Goal: Find specific page/section: Find specific page/section

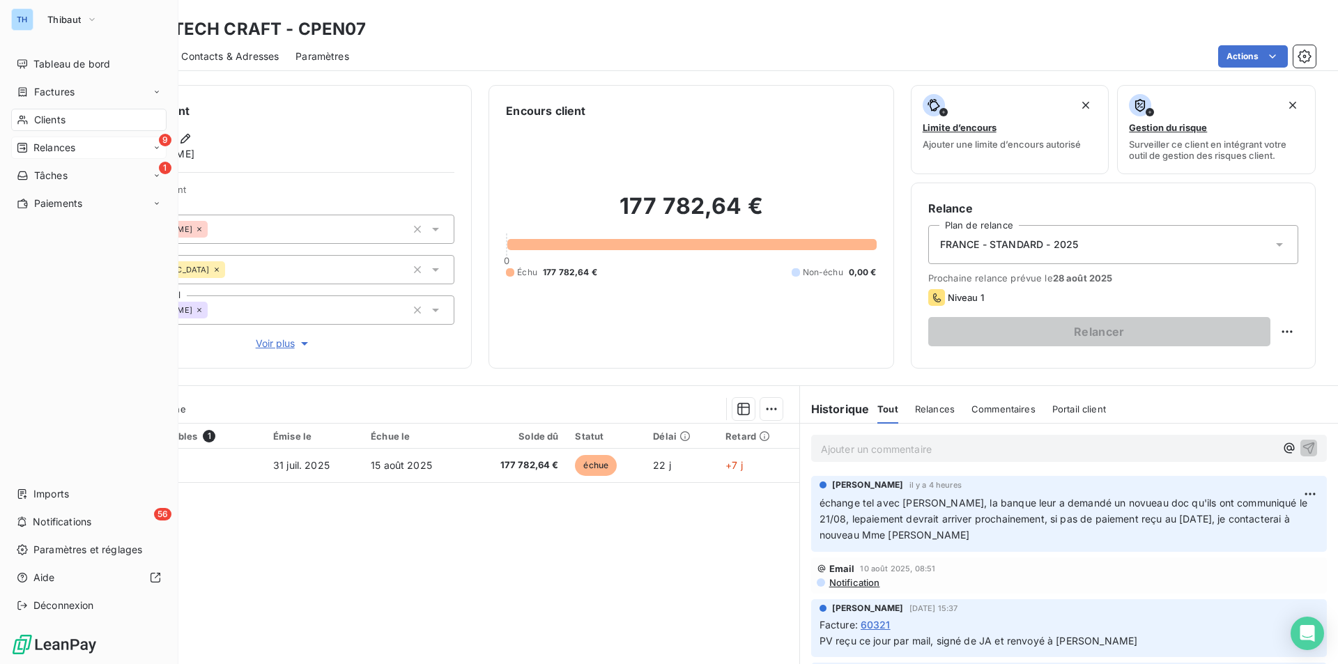
click at [51, 146] on span "Relances" at bounding box center [54, 148] width 42 height 14
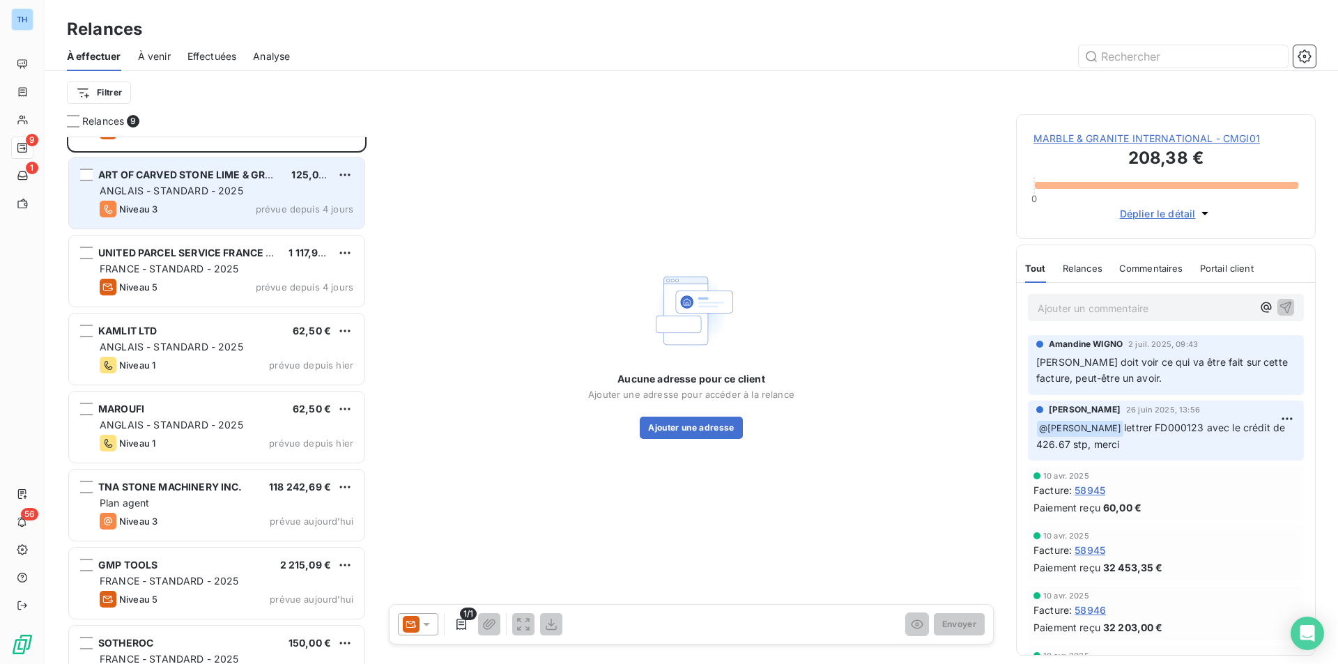
scroll to position [176, 0]
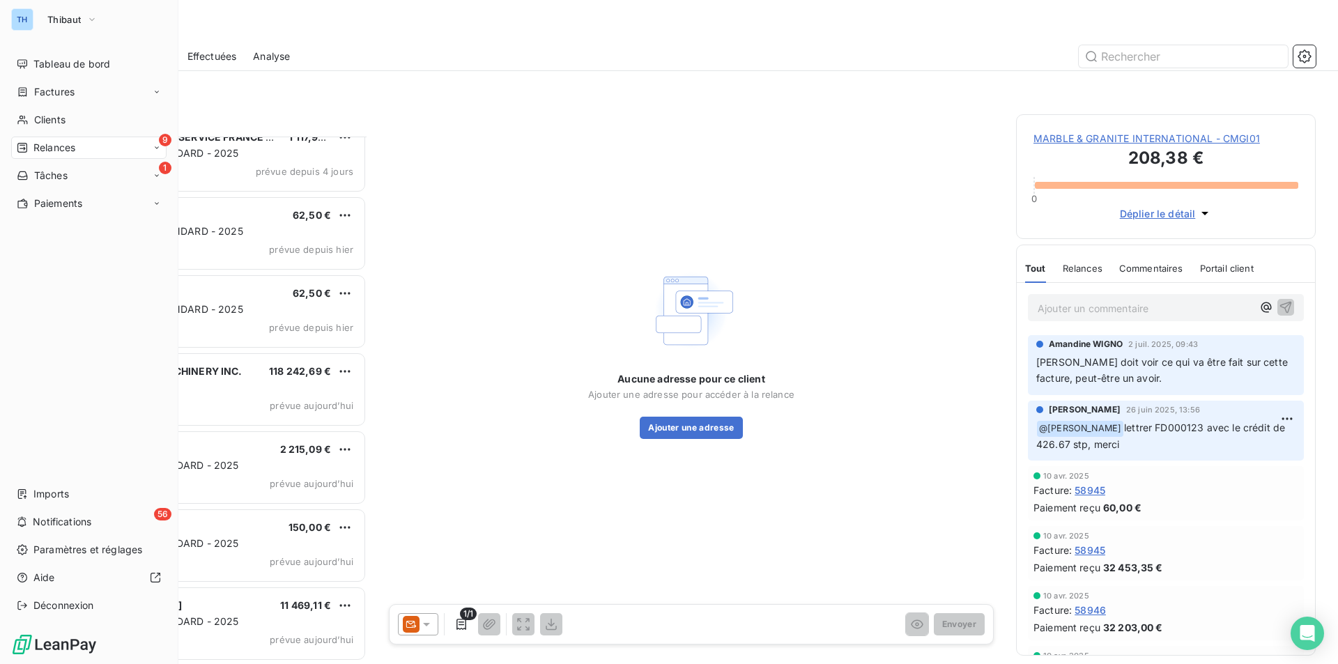
click at [58, 148] on span "Relances" at bounding box center [54, 148] width 42 height 14
click at [52, 256] on span "Analyse" at bounding box center [49, 259] width 32 height 13
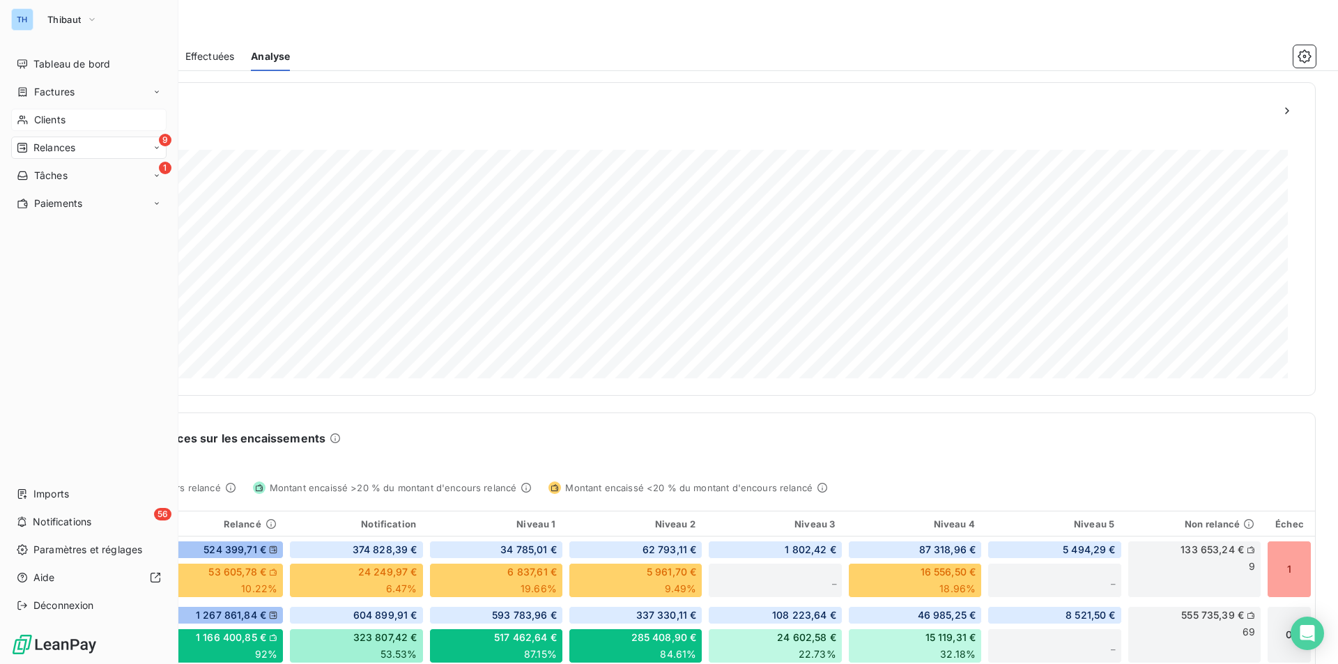
click at [50, 113] on div "Clients" at bounding box center [88, 120] width 155 height 22
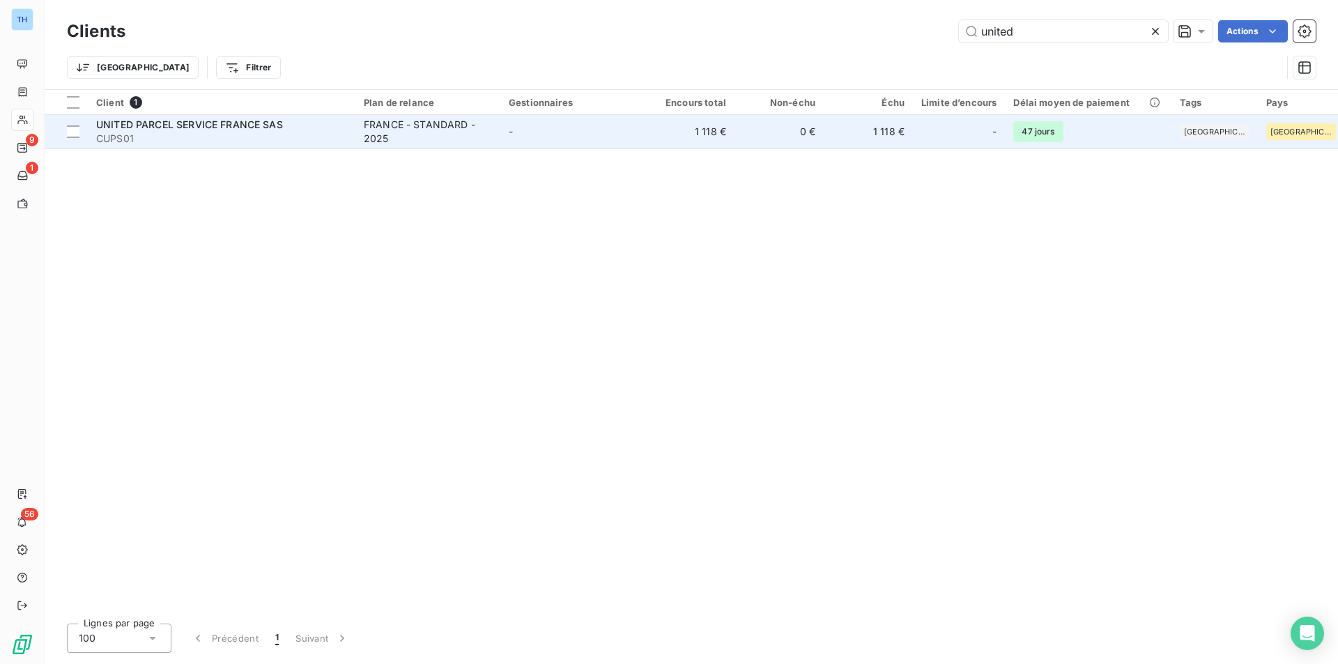
type input "united"
click at [463, 133] on div "FRANCE - STANDARD - 2025" at bounding box center [428, 132] width 128 height 28
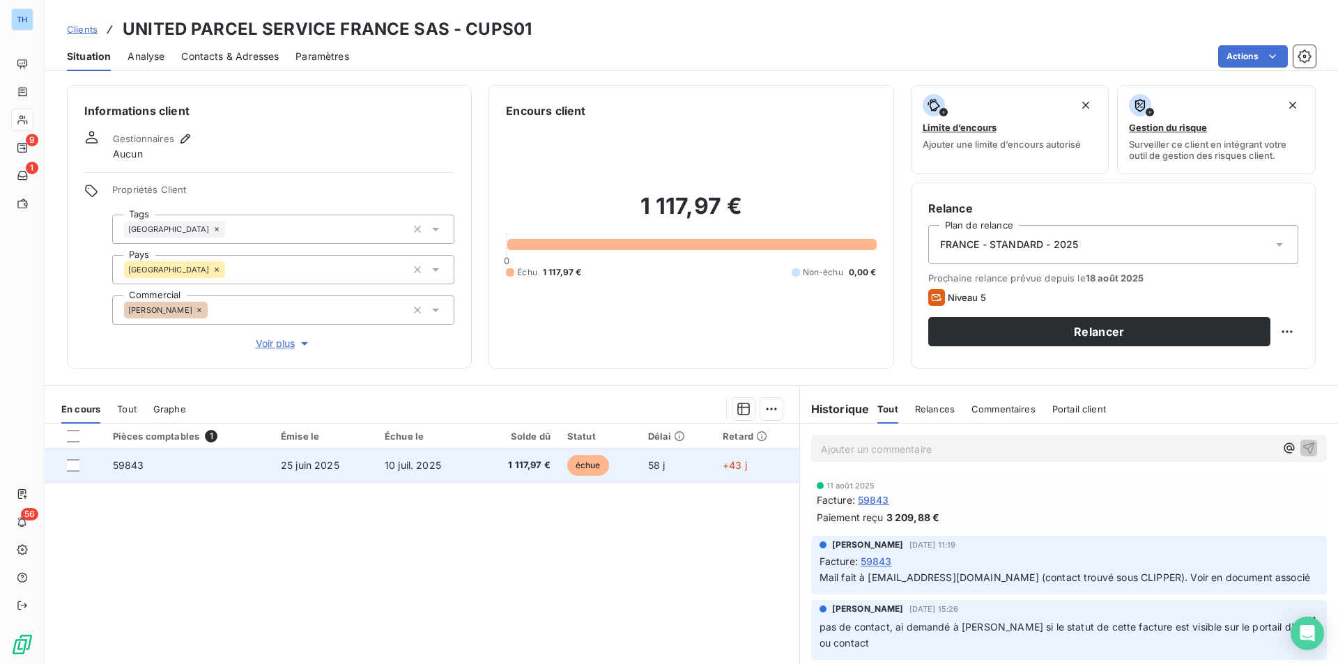
click at [402, 472] on td "10 juil. 2025" at bounding box center [426, 465] width 101 height 33
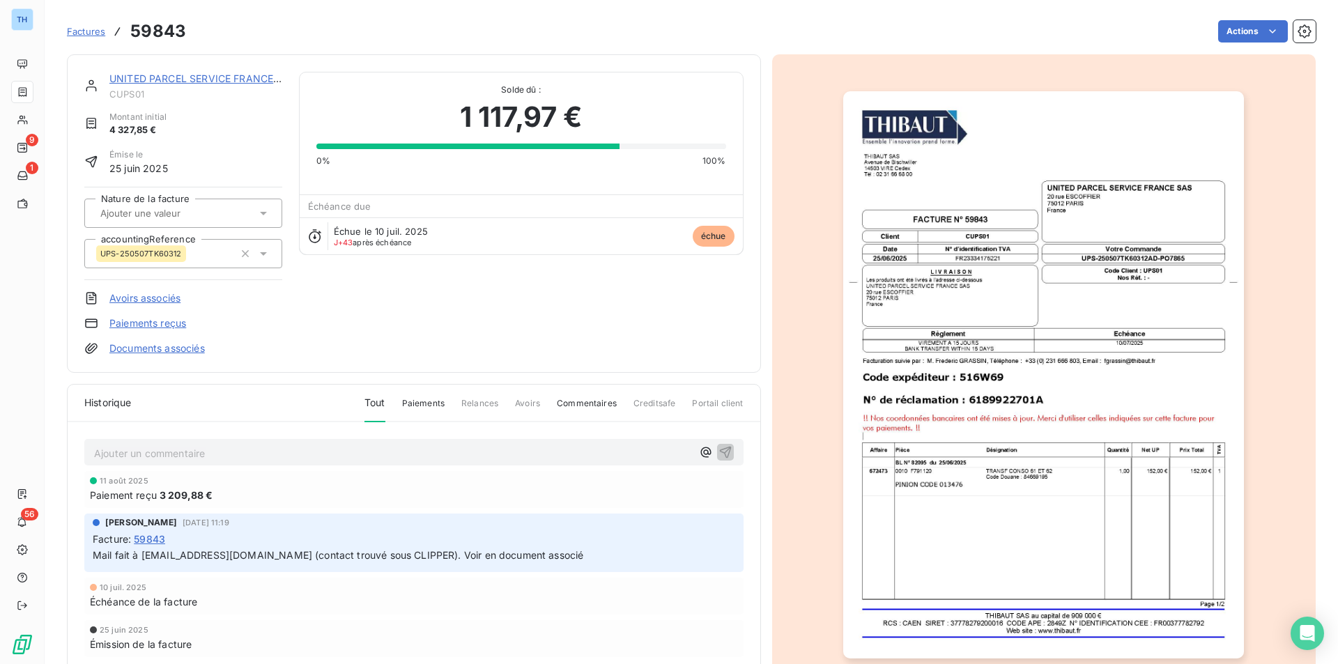
click at [936, 402] on img "button" at bounding box center [1043, 374] width 401 height 567
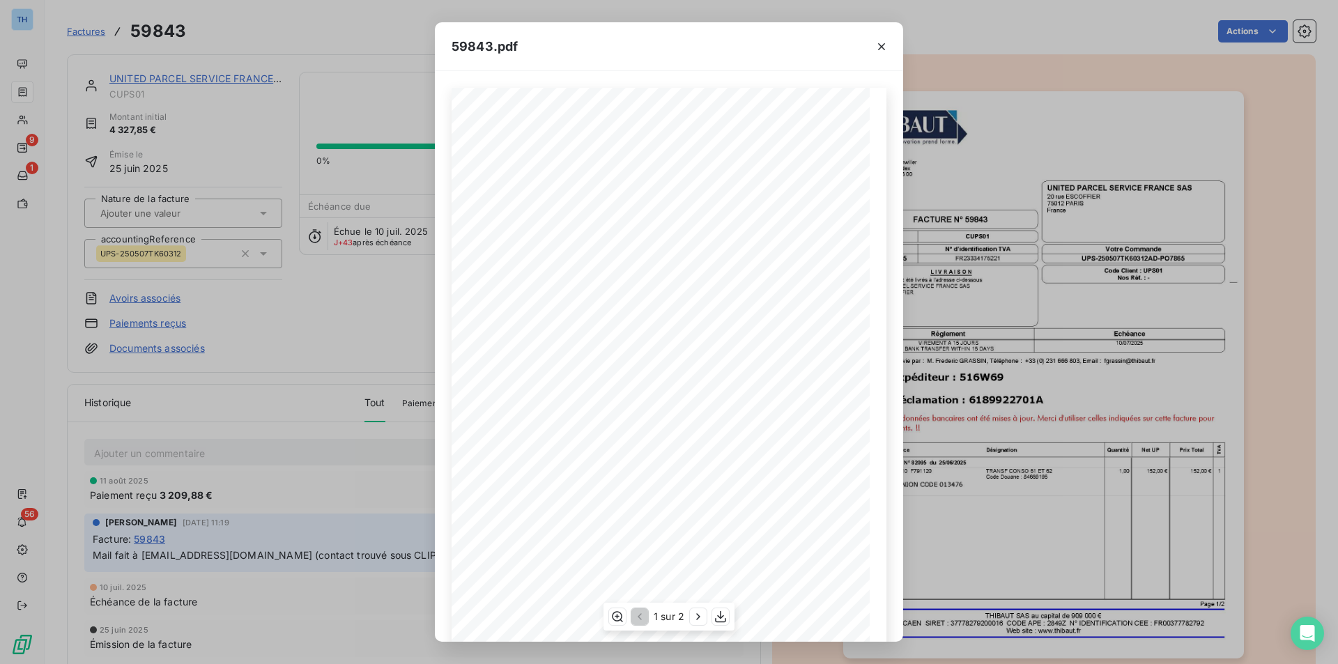
click at [689, 617] on div "1 sur 2" at bounding box center [668, 617] width 131 height 28
click at [693, 618] on icon "button" at bounding box center [698, 617] width 14 height 14
click at [877, 50] on icon "button" at bounding box center [881, 47] width 14 height 14
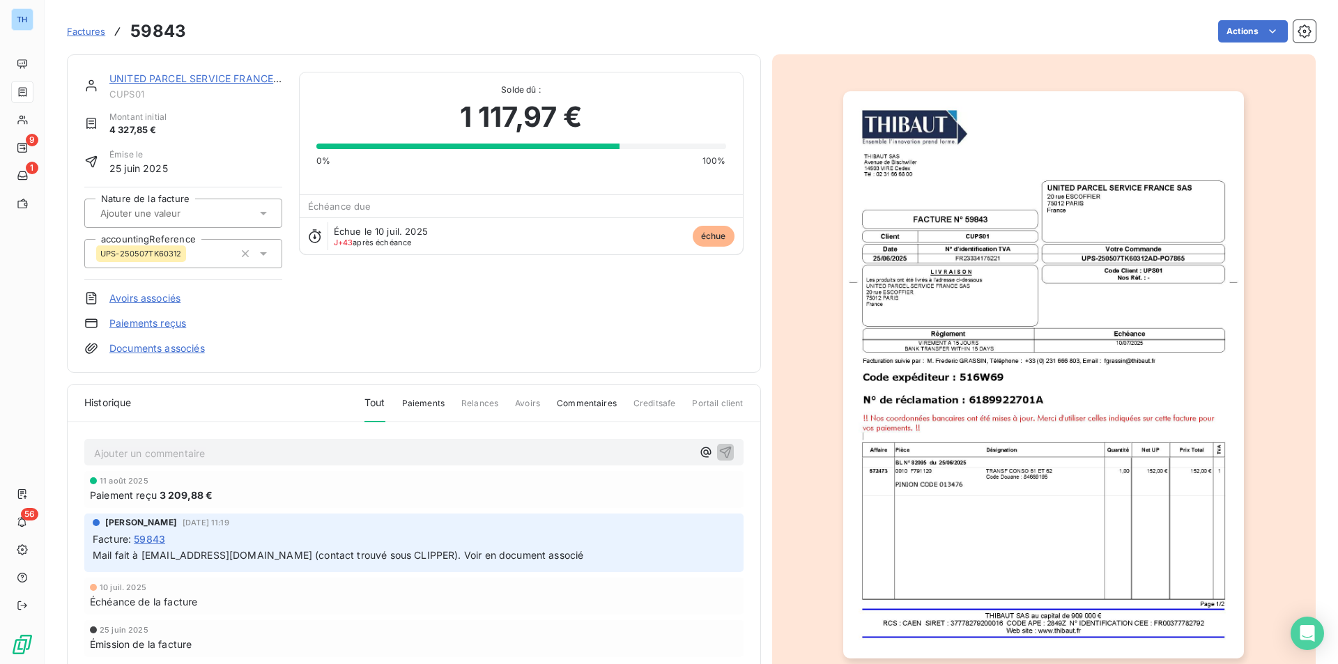
click at [1041, 431] on img "button" at bounding box center [1043, 374] width 401 height 567
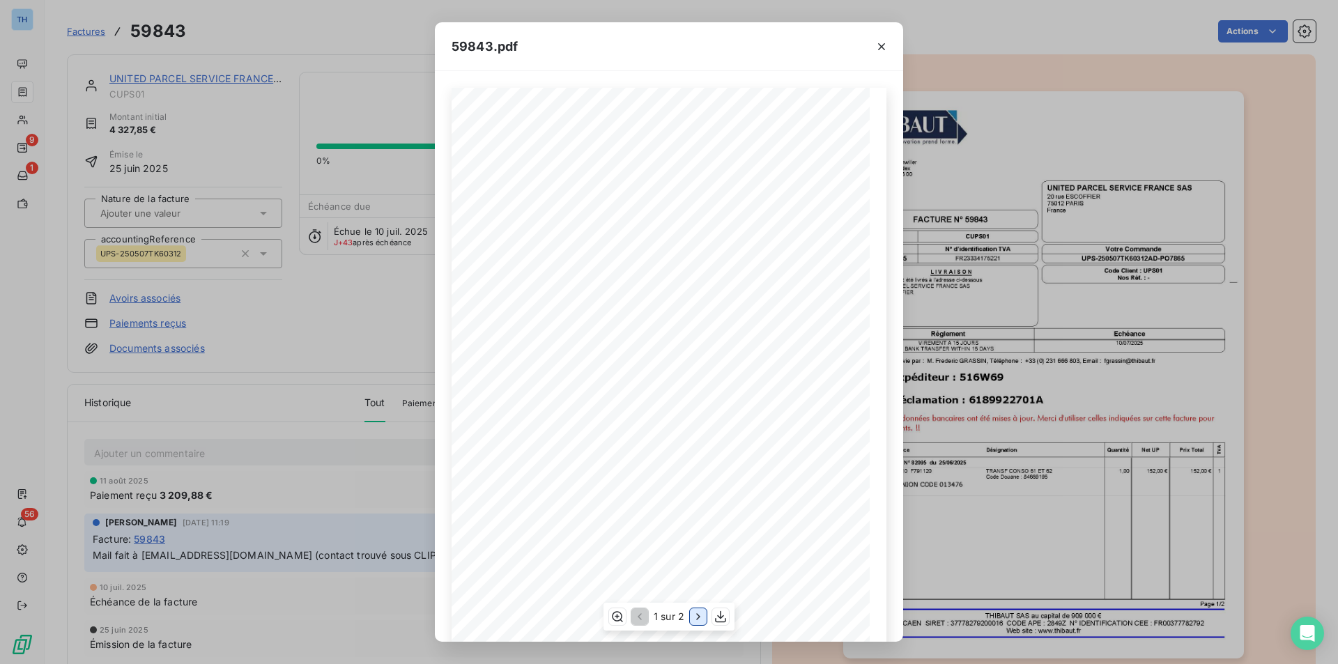
click at [697, 617] on icon "button" at bounding box center [698, 617] width 14 height 14
click at [881, 47] on icon "button" at bounding box center [881, 46] width 7 height 7
